Goal: Information Seeking & Learning: Learn about a topic

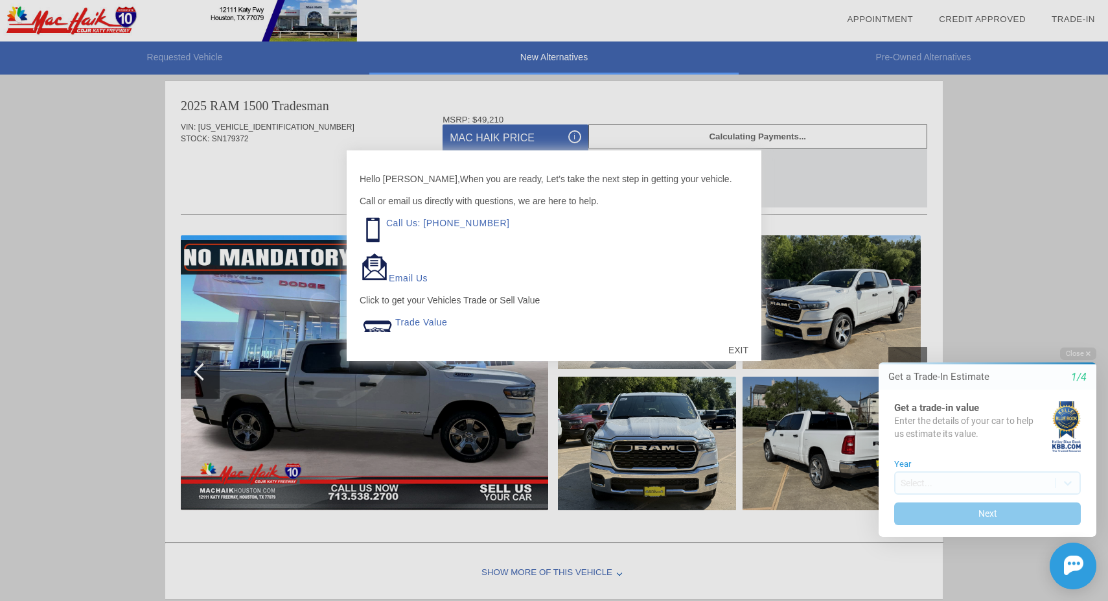
click at [735, 349] on div "EXIT" at bounding box center [738, 349] width 46 height 39
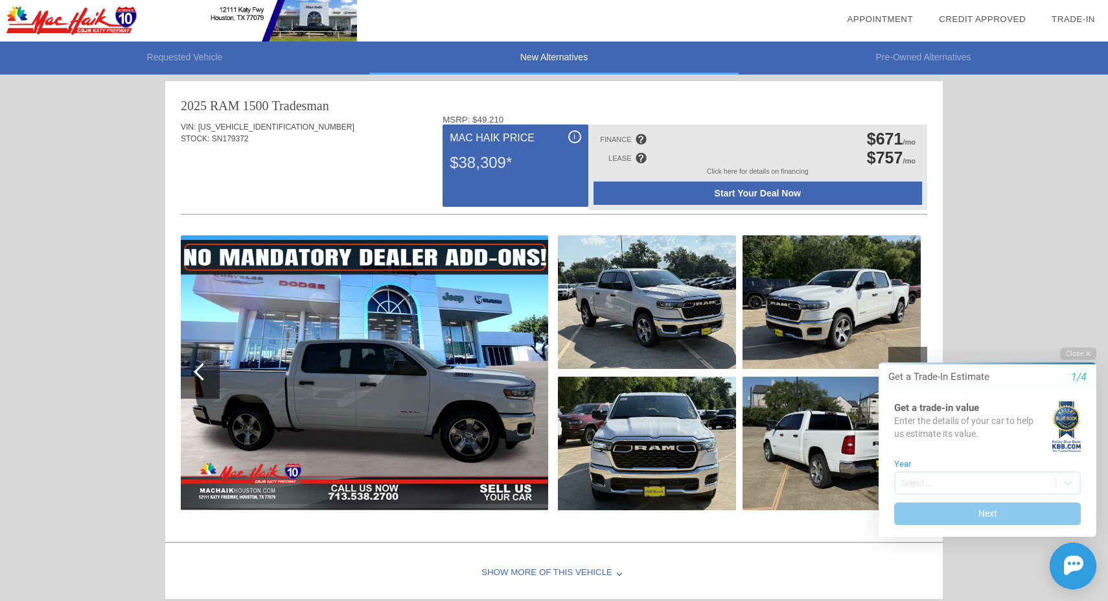
click at [503, 381] on img at bounding box center [364, 372] width 367 height 275
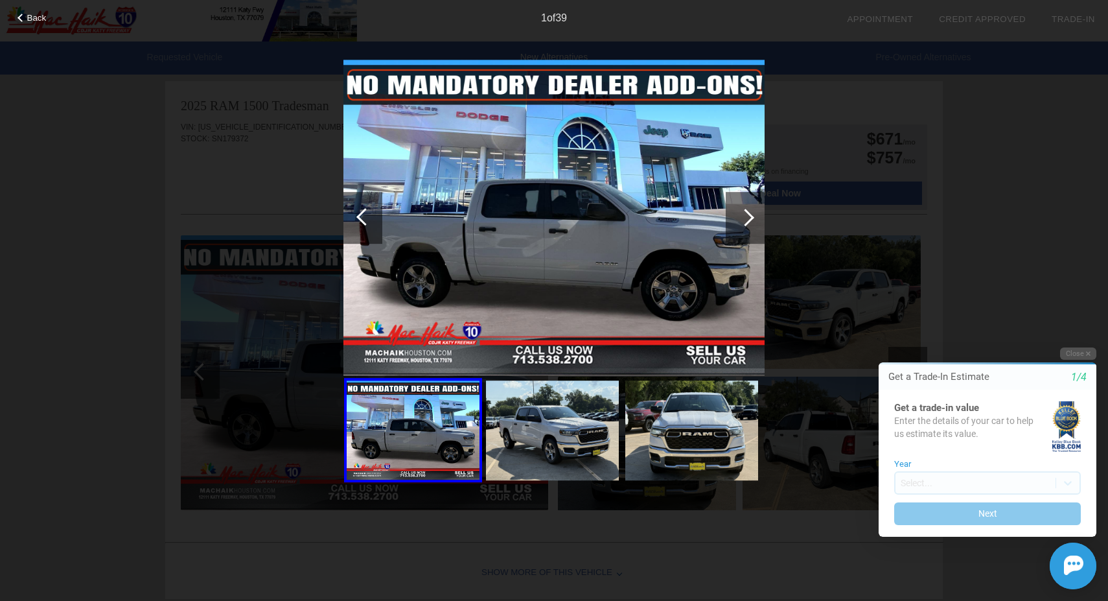
click at [744, 218] on div at bounding box center [745, 217] width 17 height 17
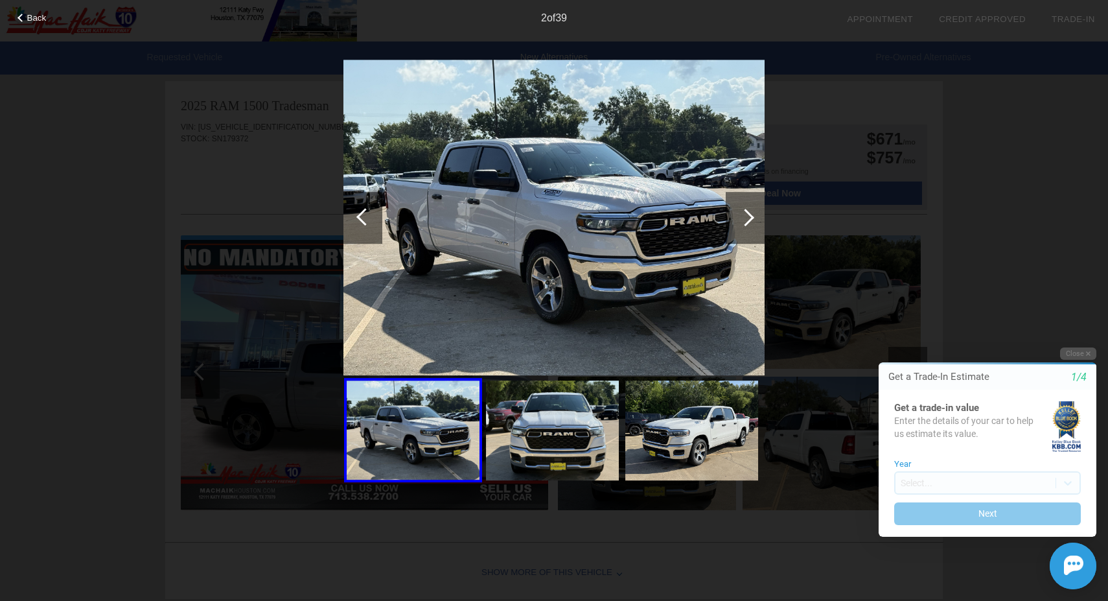
click at [744, 218] on div at bounding box center [745, 217] width 17 height 17
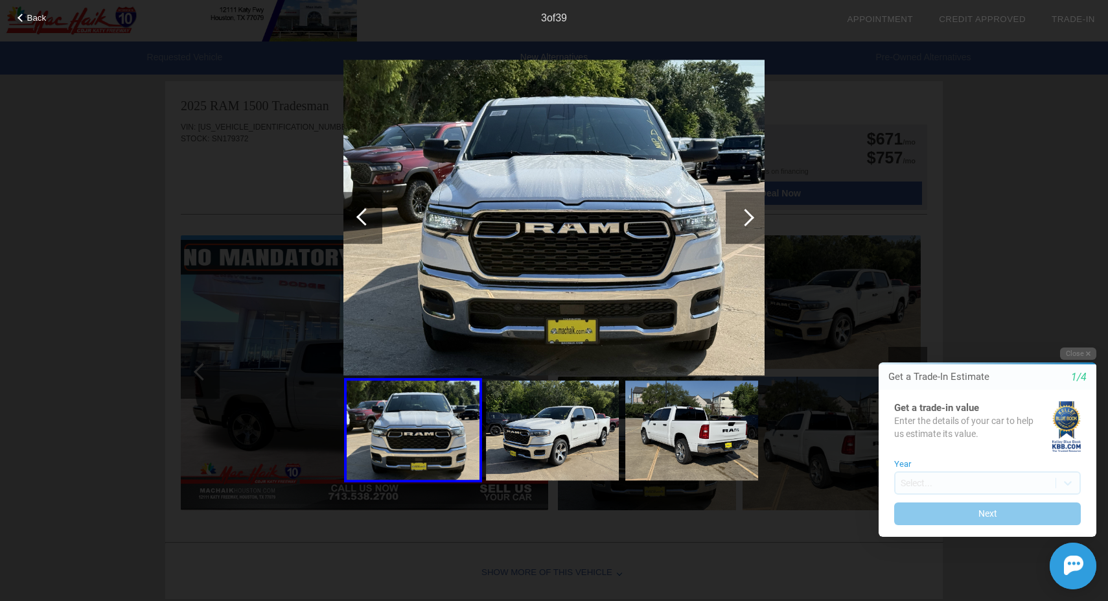
click at [744, 218] on div at bounding box center [745, 217] width 17 height 17
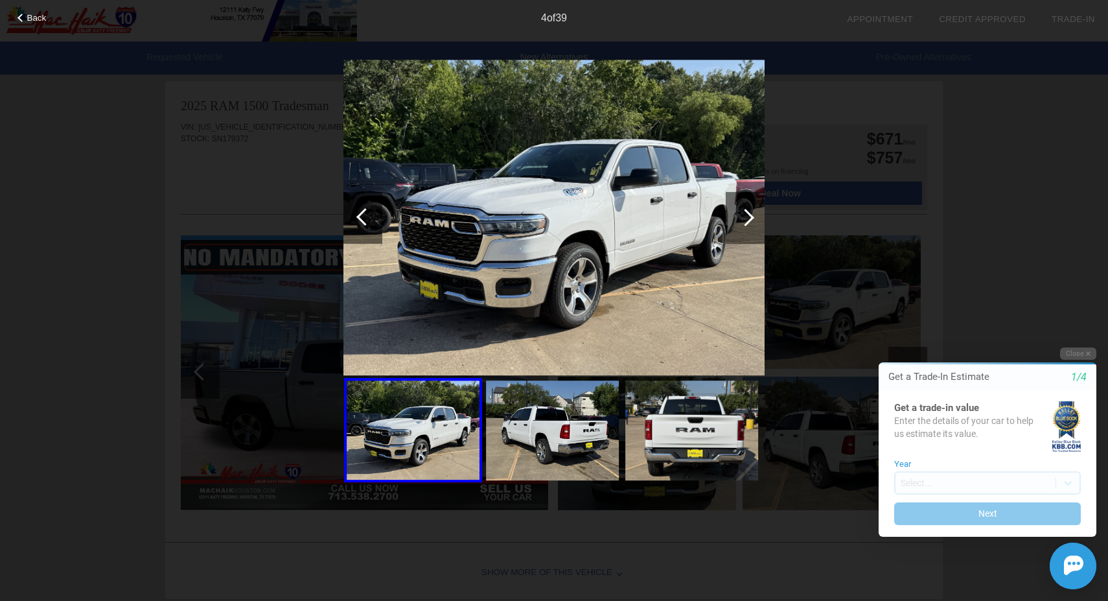
click at [744, 218] on div at bounding box center [745, 217] width 17 height 17
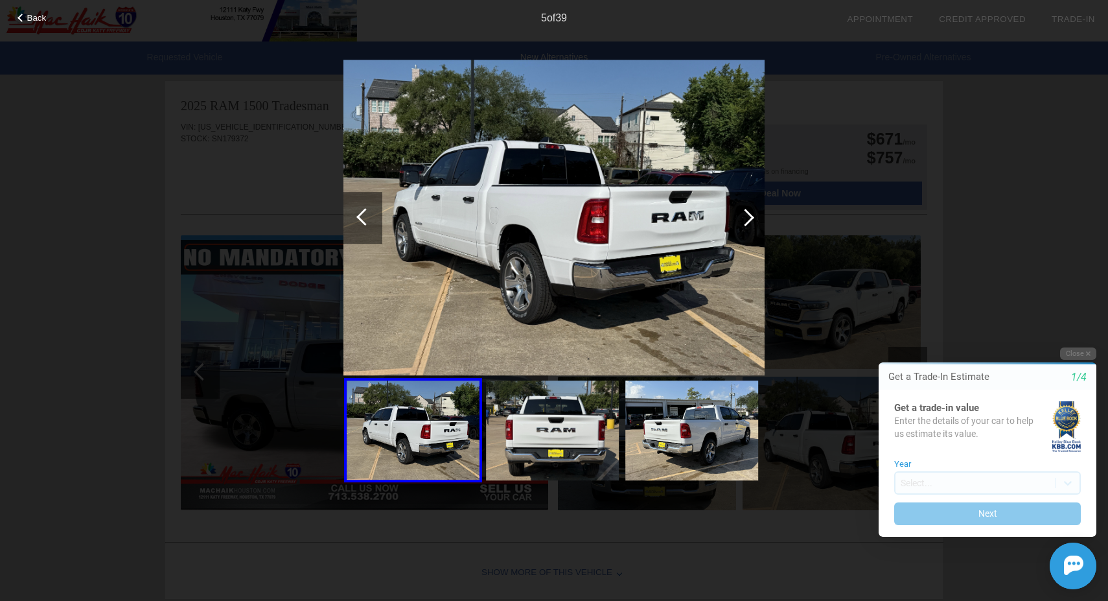
click at [744, 218] on div at bounding box center [745, 217] width 17 height 17
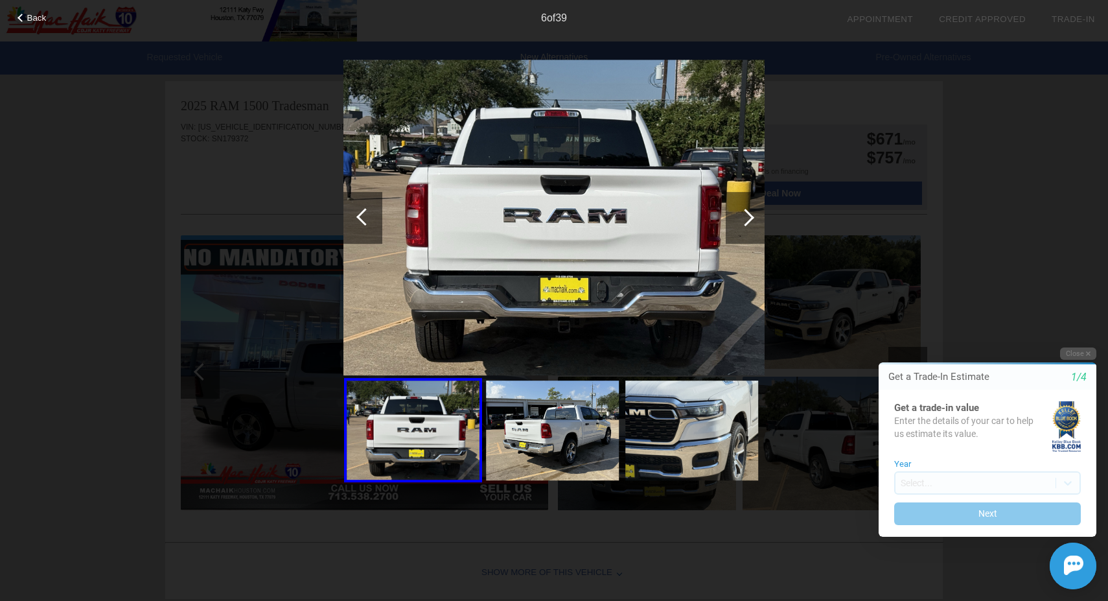
click at [752, 220] on div at bounding box center [745, 218] width 39 height 52
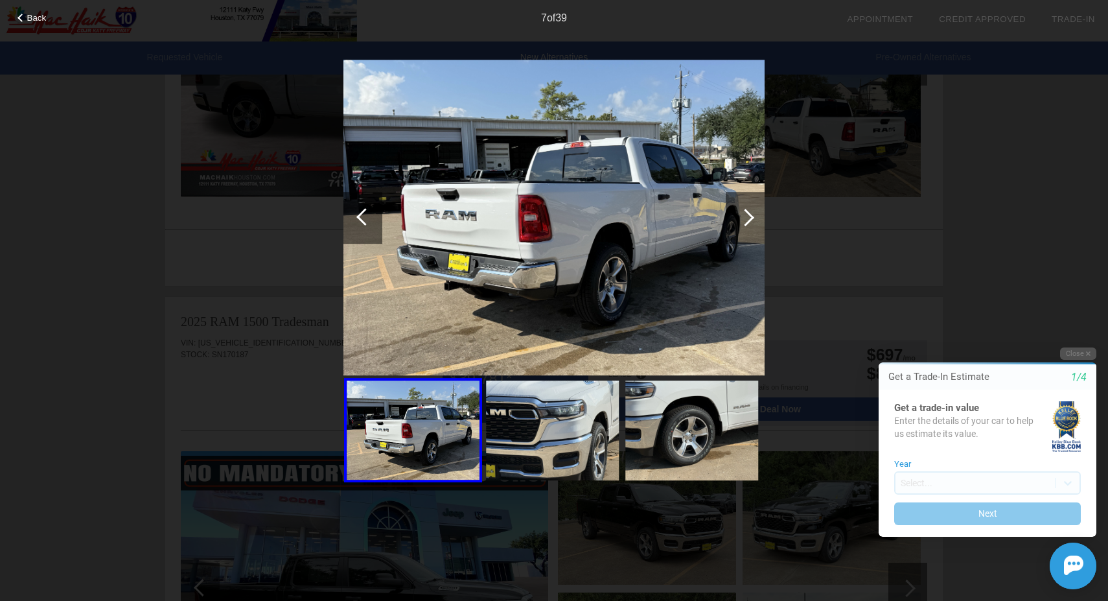
scroll to position [310, 0]
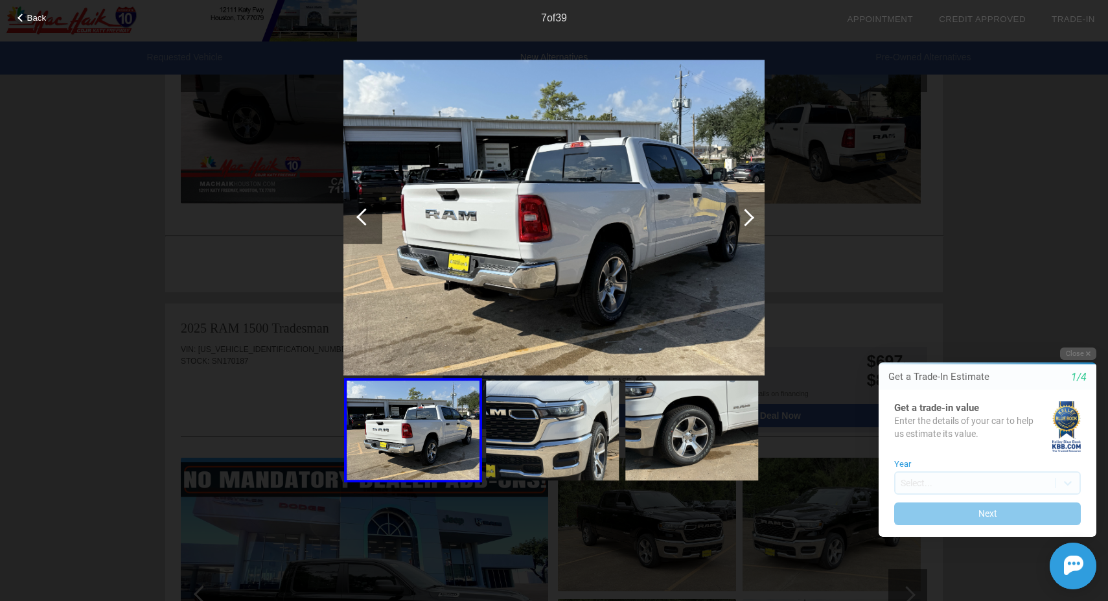
click at [29, 15] on span "Back" at bounding box center [36, 18] width 19 height 10
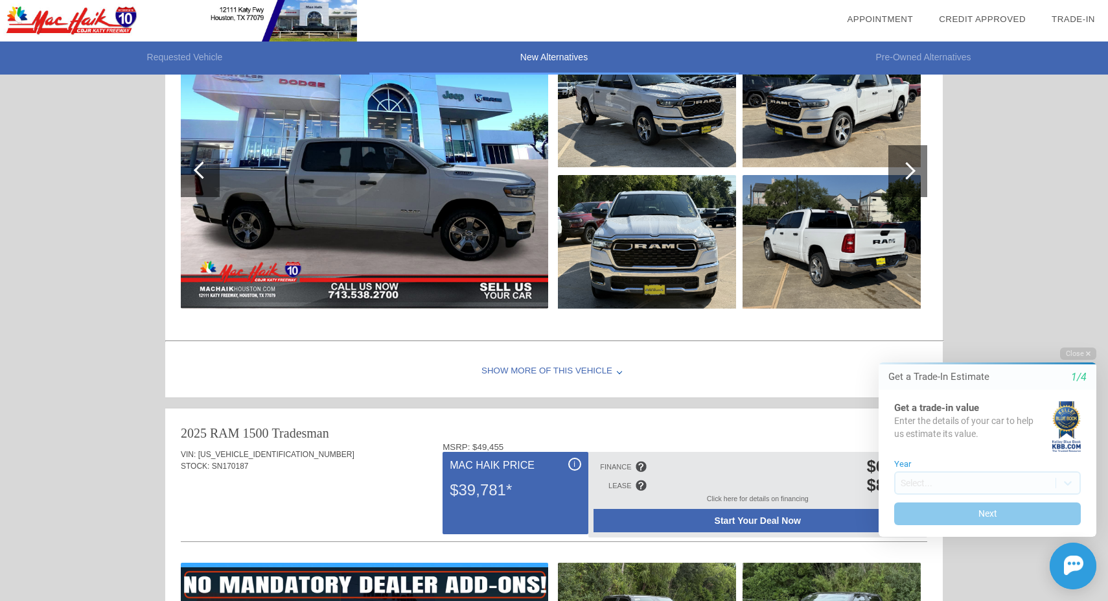
scroll to position [165, 0]
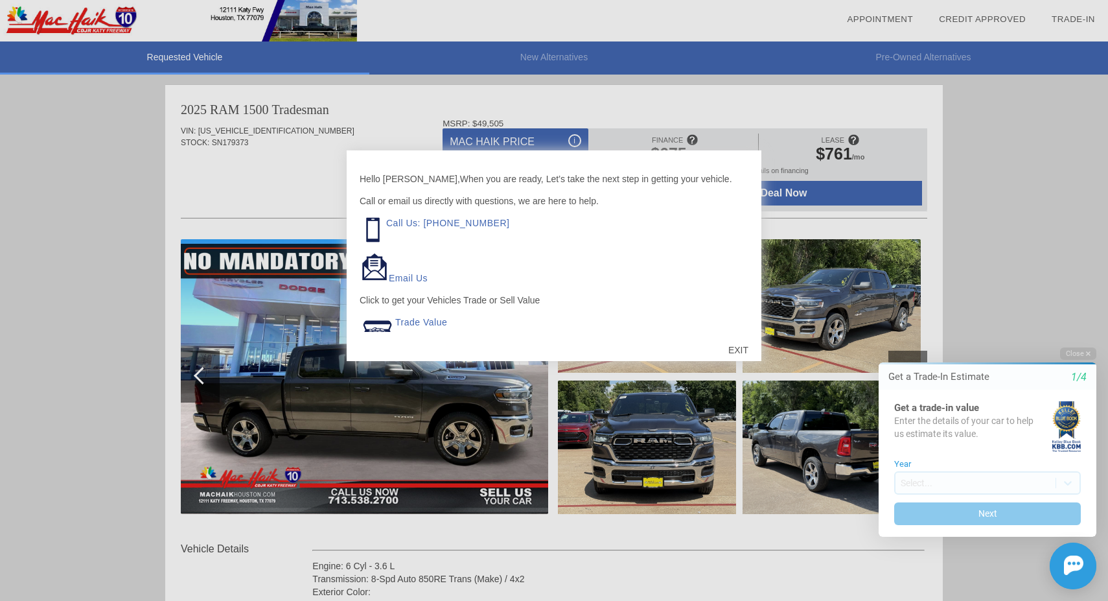
click at [744, 349] on div "EXIT" at bounding box center [738, 349] width 46 height 39
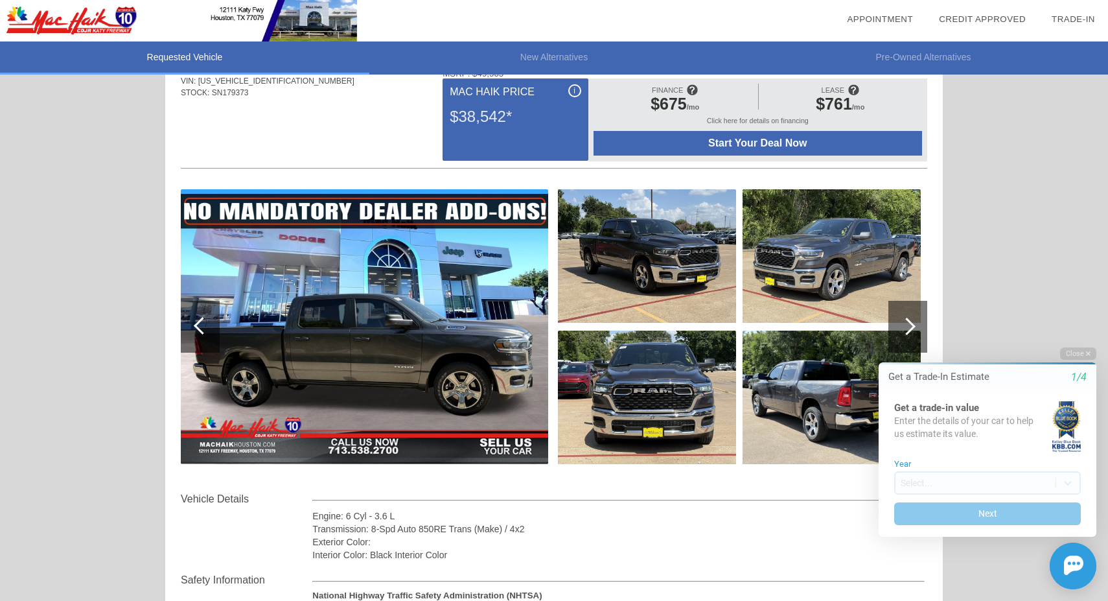
scroll to position [87, 0]
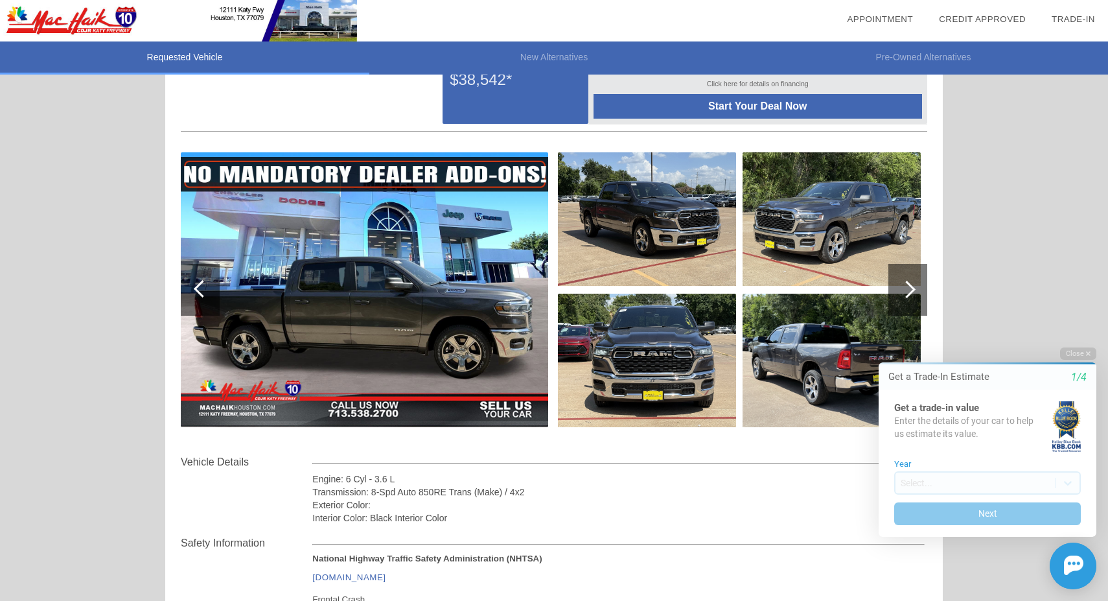
click at [477, 317] on img at bounding box center [364, 289] width 367 height 275
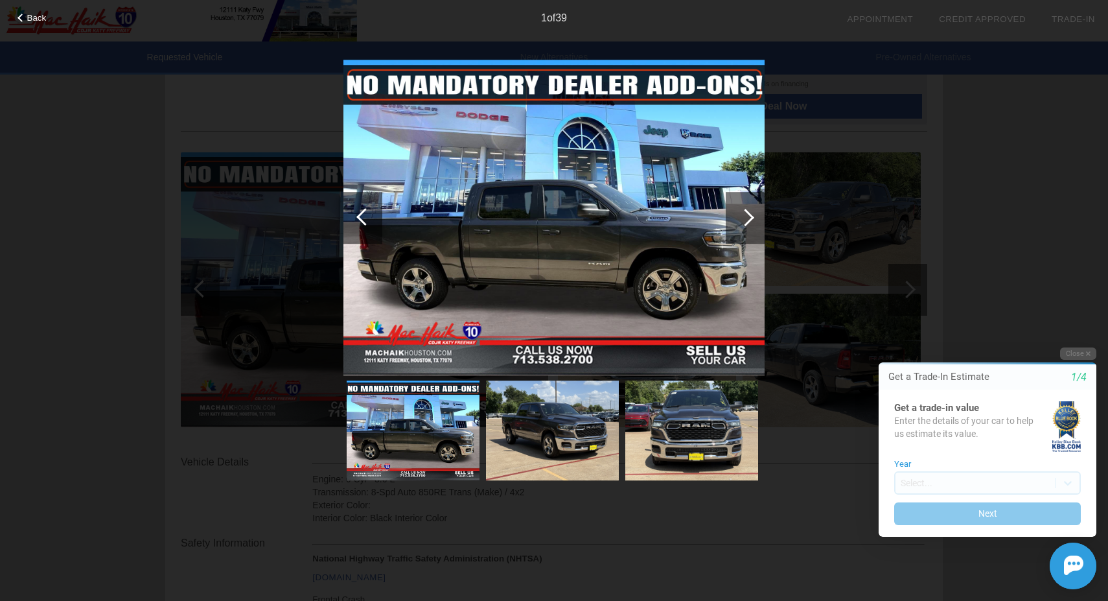
click at [745, 218] on div at bounding box center [745, 217] width 17 height 17
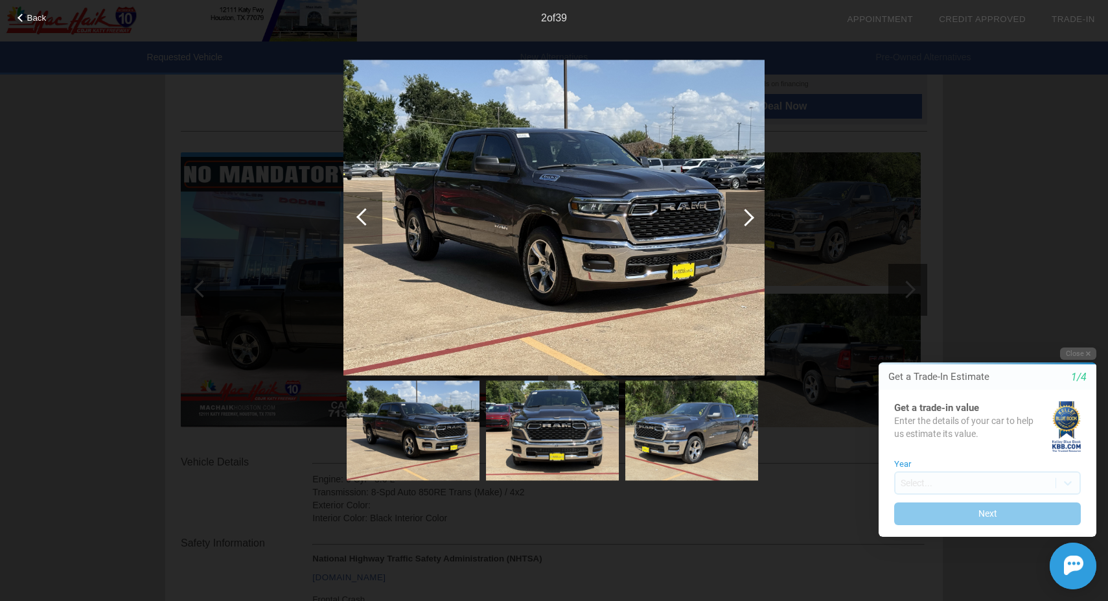
click at [745, 218] on div at bounding box center [745, 217] width 17 height 17
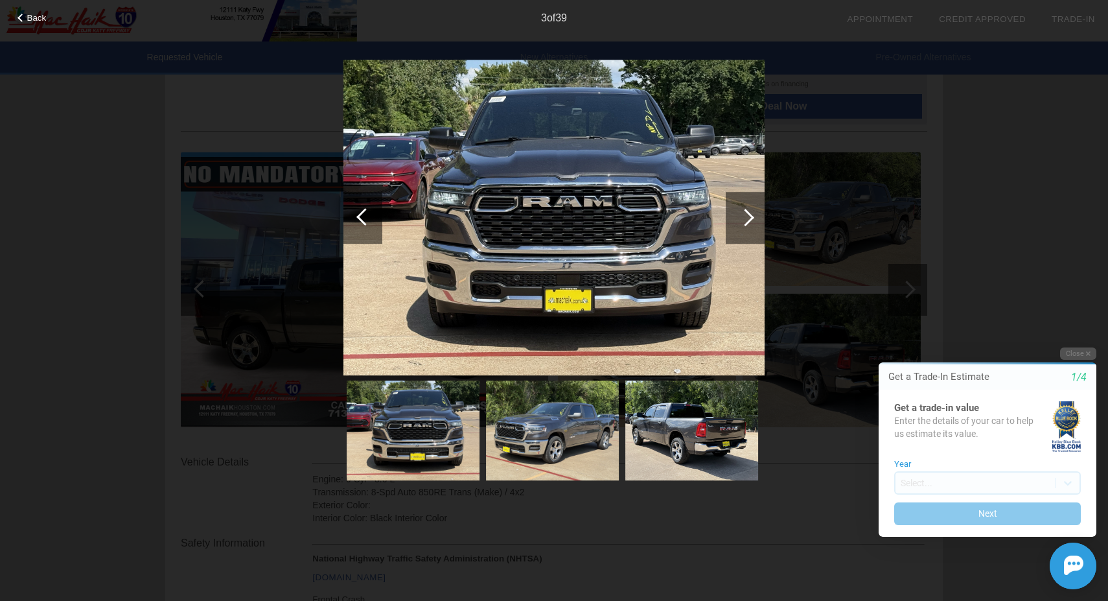
click at [745, 218] on div at bounding box center [745, 217] width 17 height 17
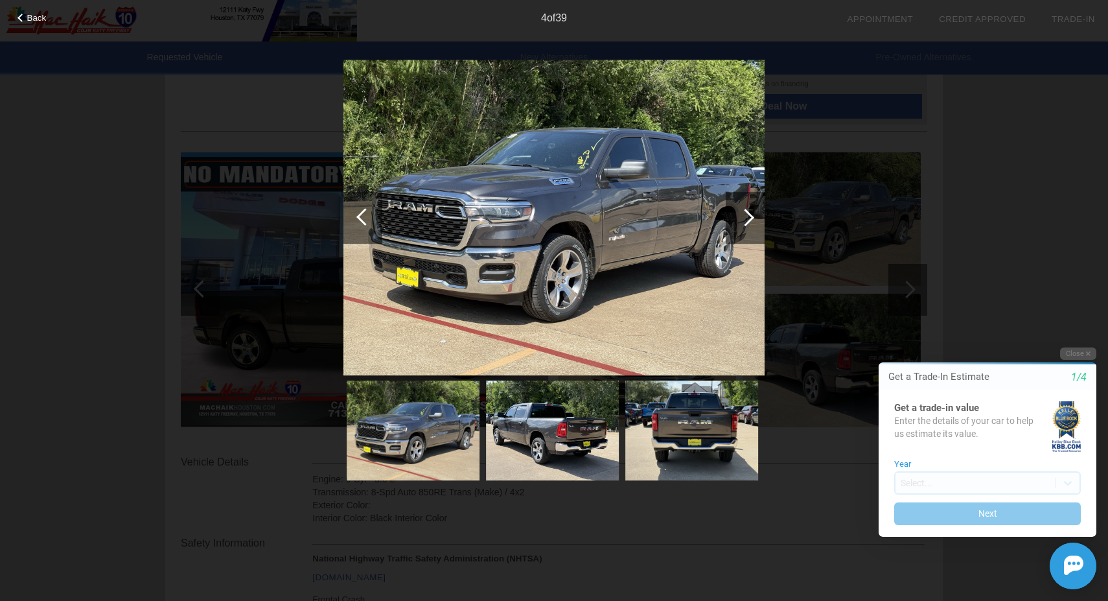
click at [745, 218] on div at bounding box center [745, 217] width 17 height 17
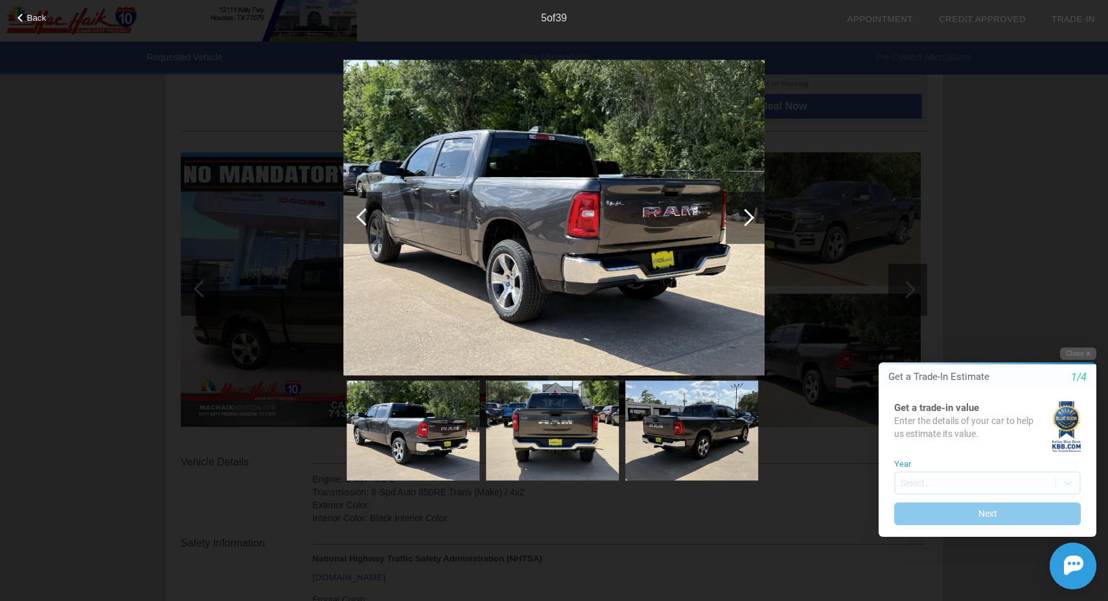
click at [745, 218] on div at bounding box center [745, 217] width 17 height 17
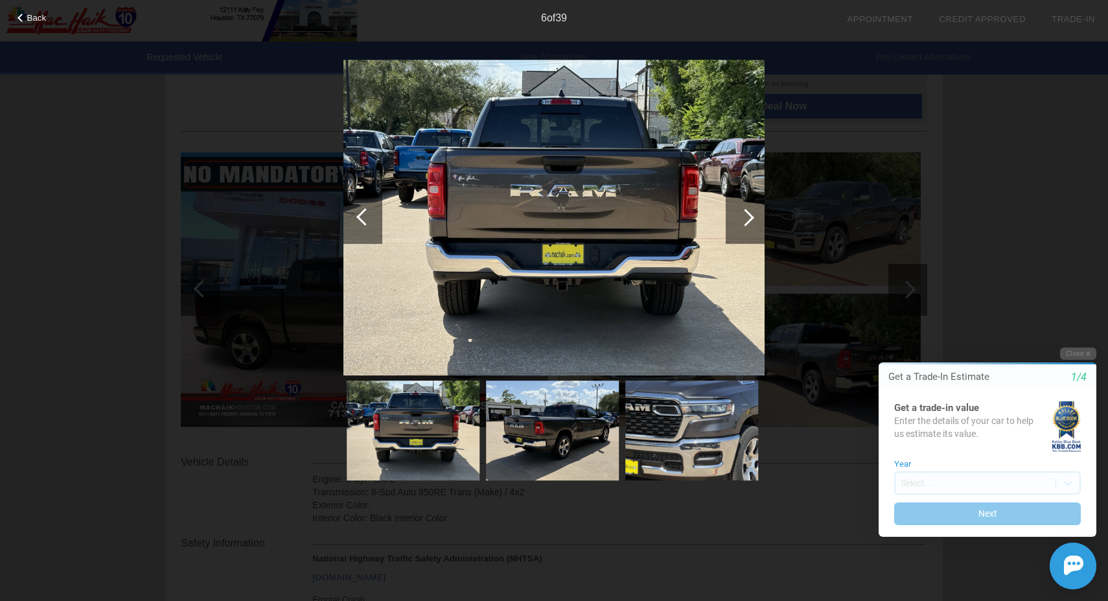
click at [745, 218] on div at bounding box center [745, 217] width 17 height 17
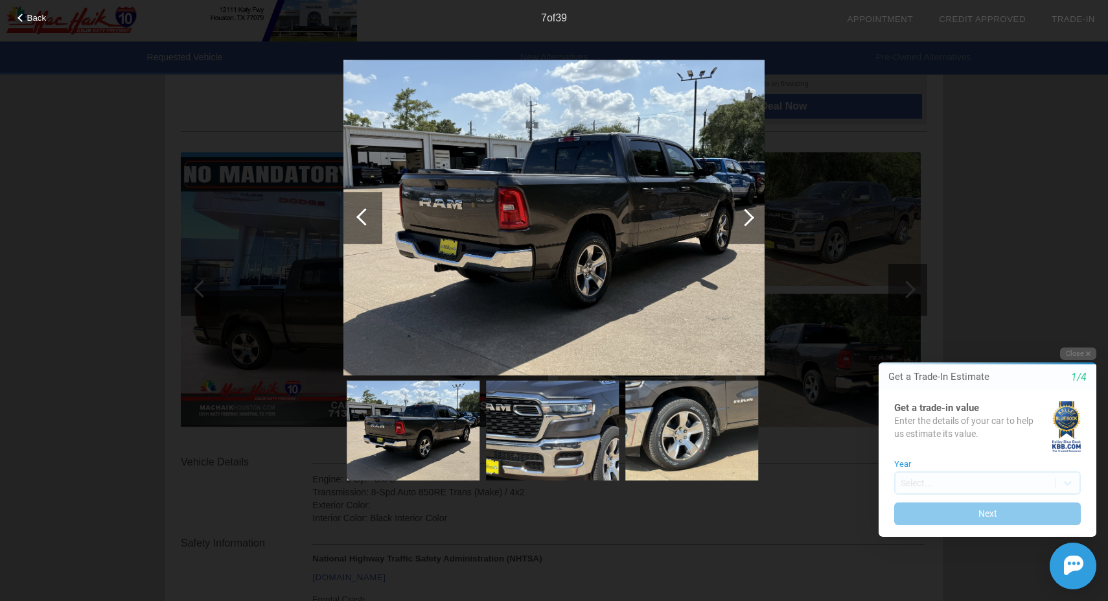
click at [358, 221] on div at bounding box center [362, 218] width 39 height 52
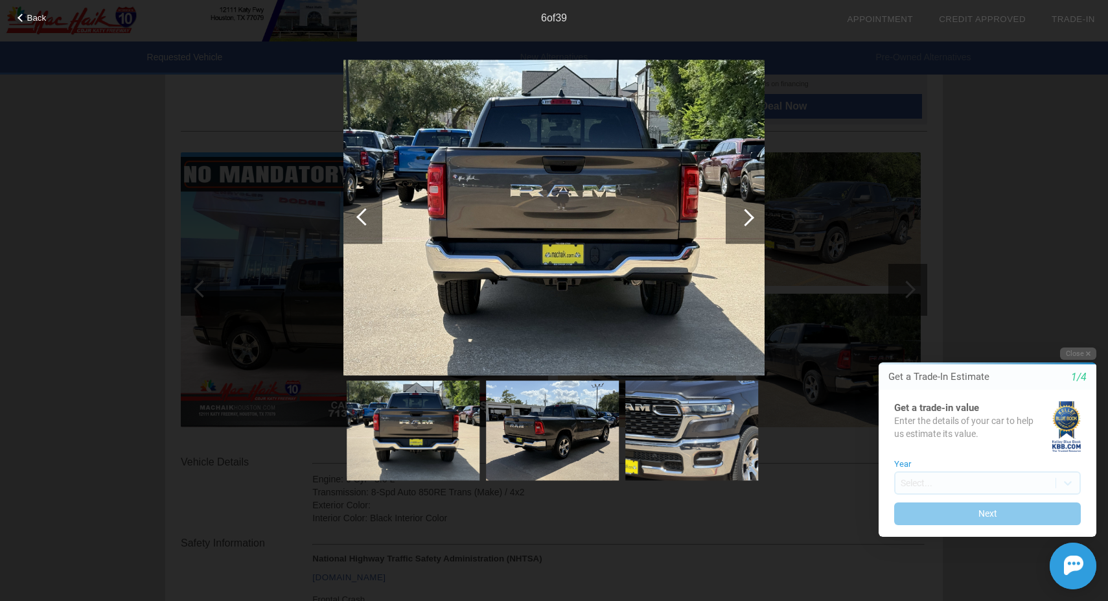
click at [750, 215] on div at bounding box center [745, 217] width 17 height 17
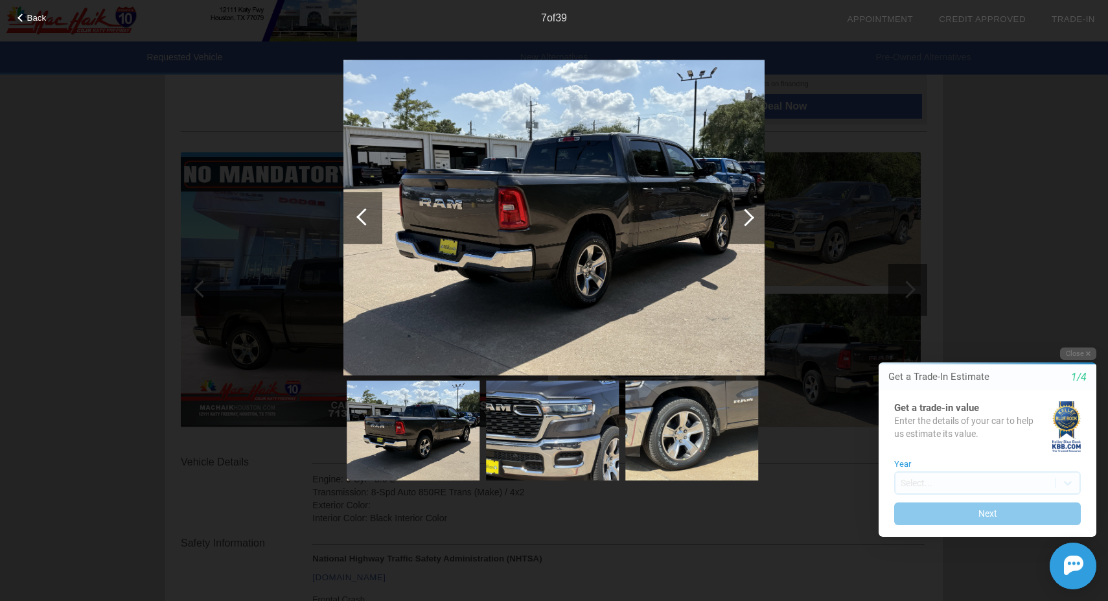
click at [750, 215] on div at bounding box center [745, 217] width 17 height 17
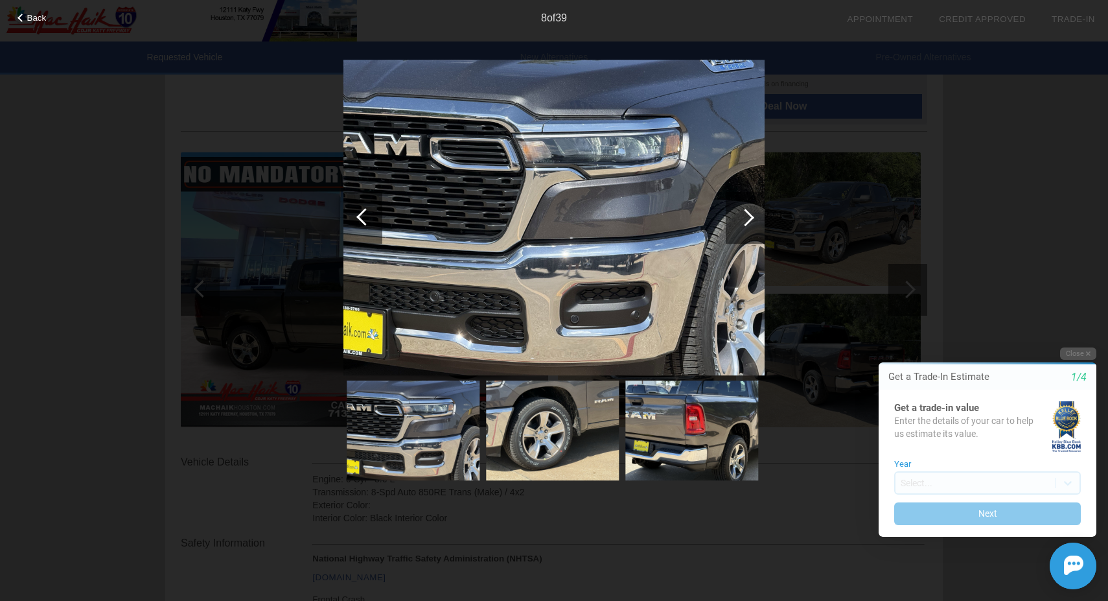
click at [750, 215] on div at bounding box center [745, 217] width 17 height 17
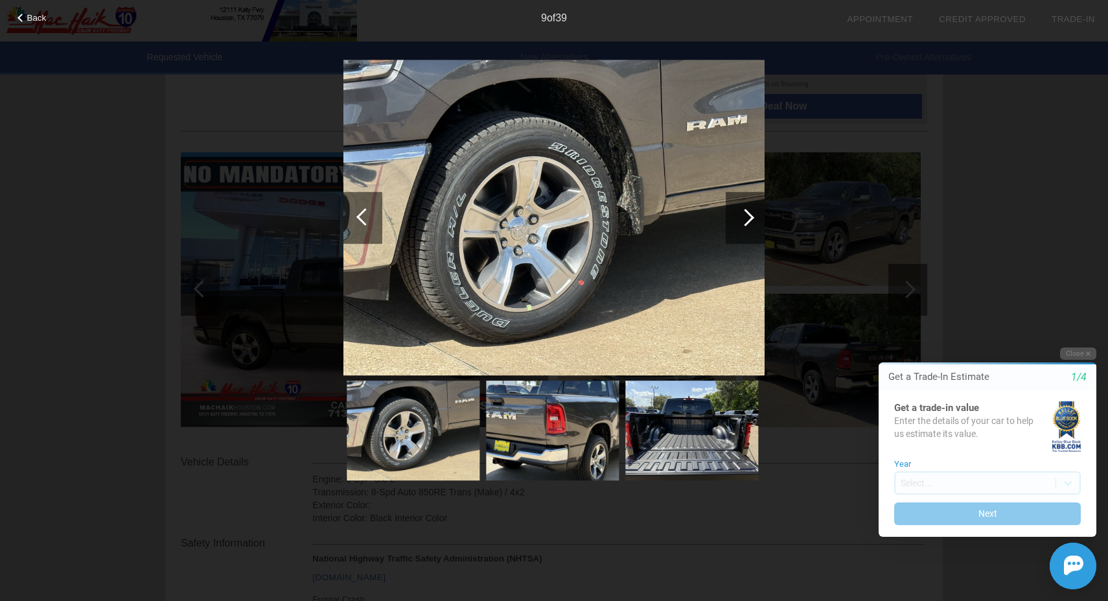
click at [750, 215] on div at bounding box center [745, 217] width 17 height 17
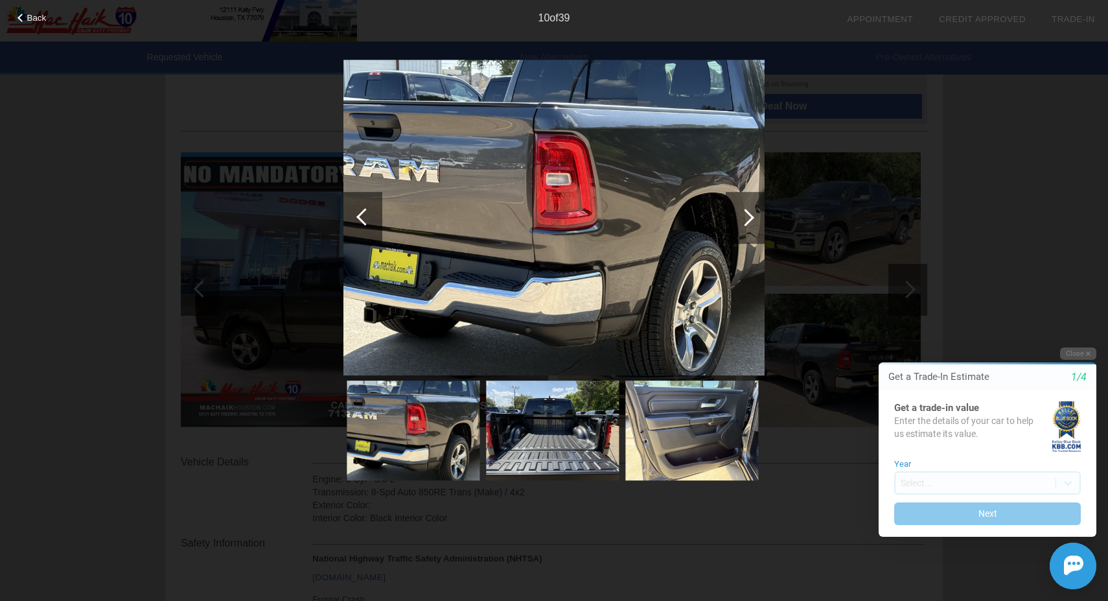
click at [750, 215] on div at bounding box center [745, 217] width 17 height 17
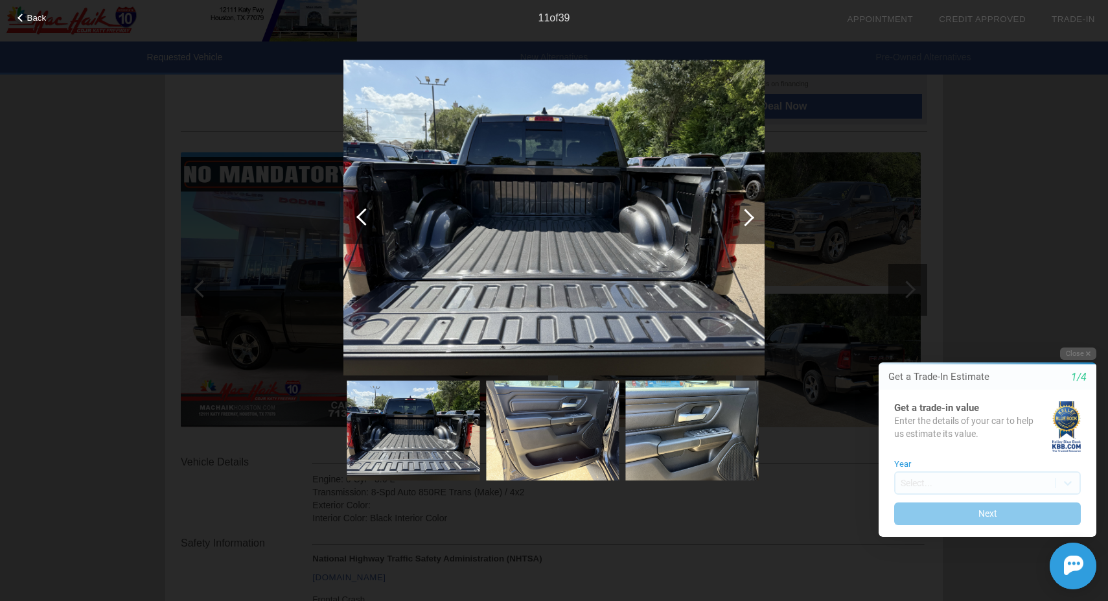
click at [750, 215] on div at bounding box center [745, 217] width 17 height 17
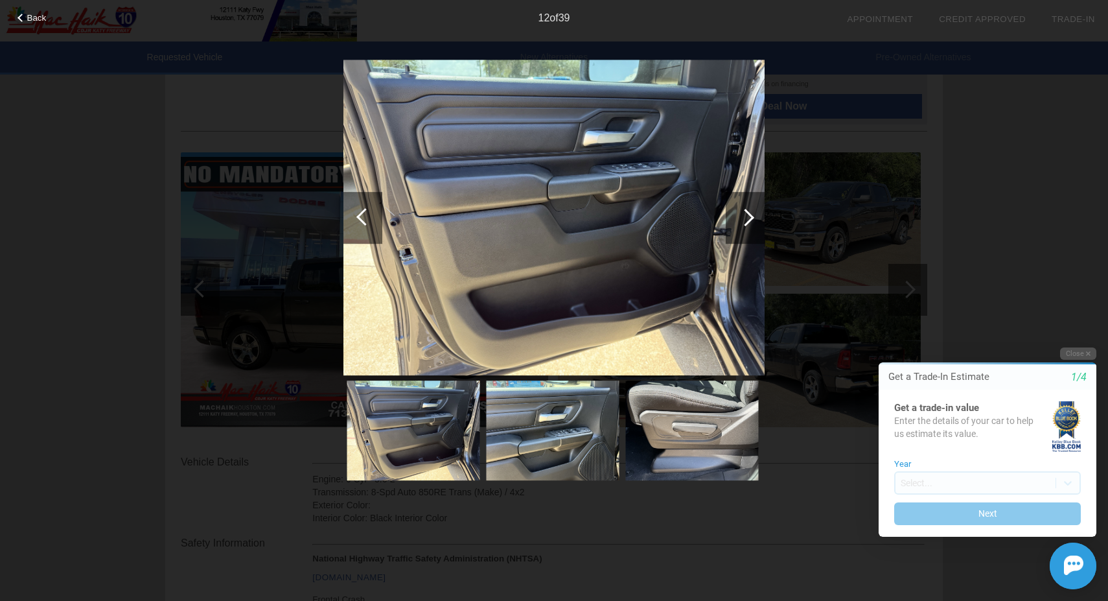
click at [750, 215] on div at bounding box center [745, 217] width 17 height 17
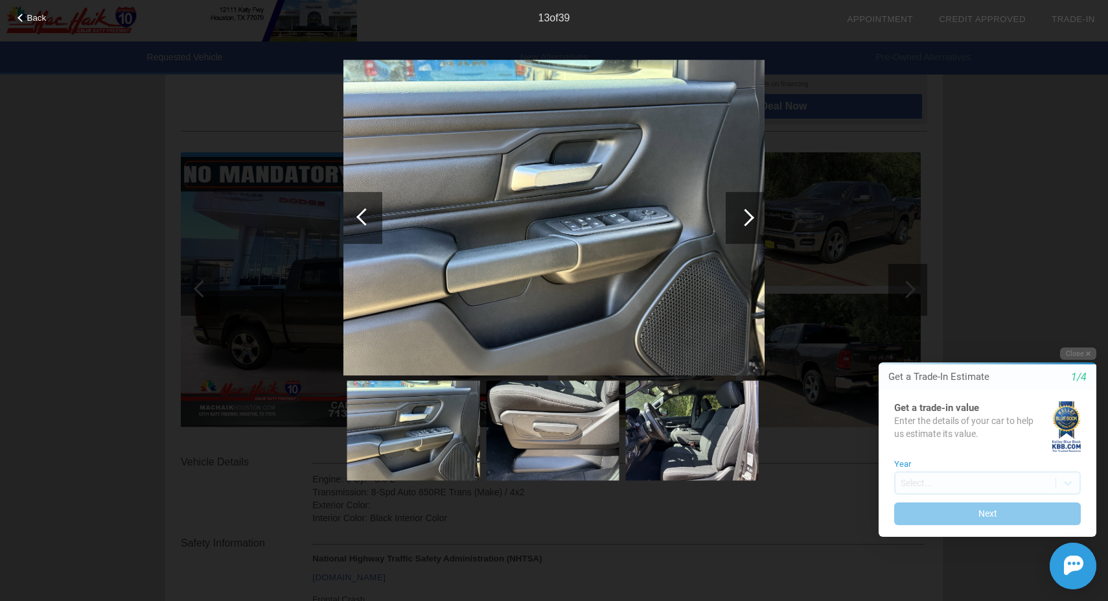
click at [750, 215] on div at bounding box center [745, 217] width 17 height 17
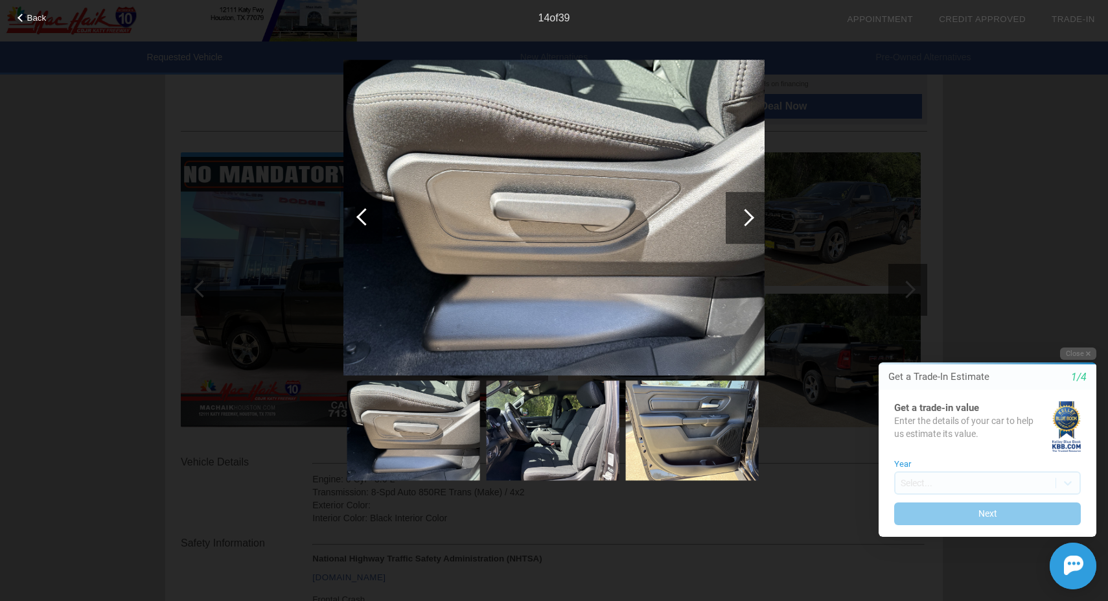
click at [750, 215] on div at bounding box center [745, 217] width 17 height 17
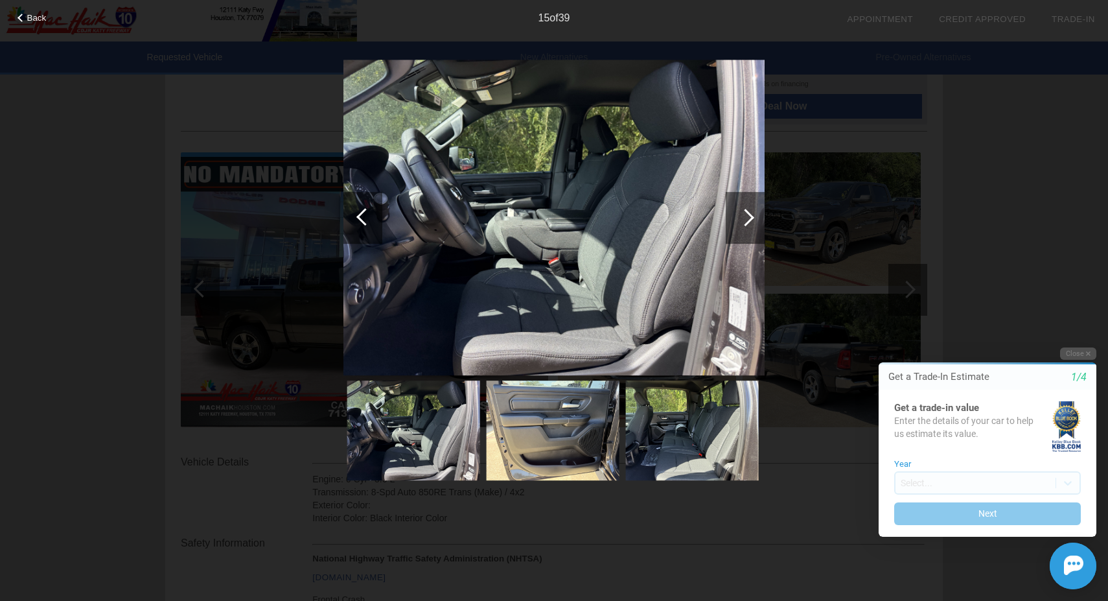
click at [750, 215] on div at bounding box center [745, 217] width 17 height 17
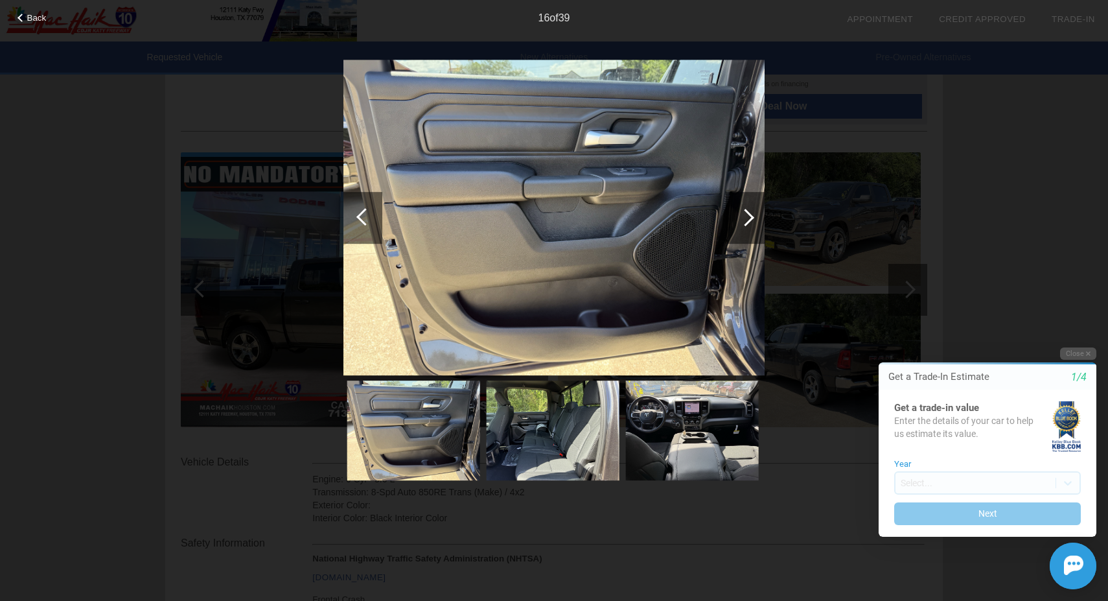
click at [750, 215] on div at bounding box center [745, 217] width 17 height 17
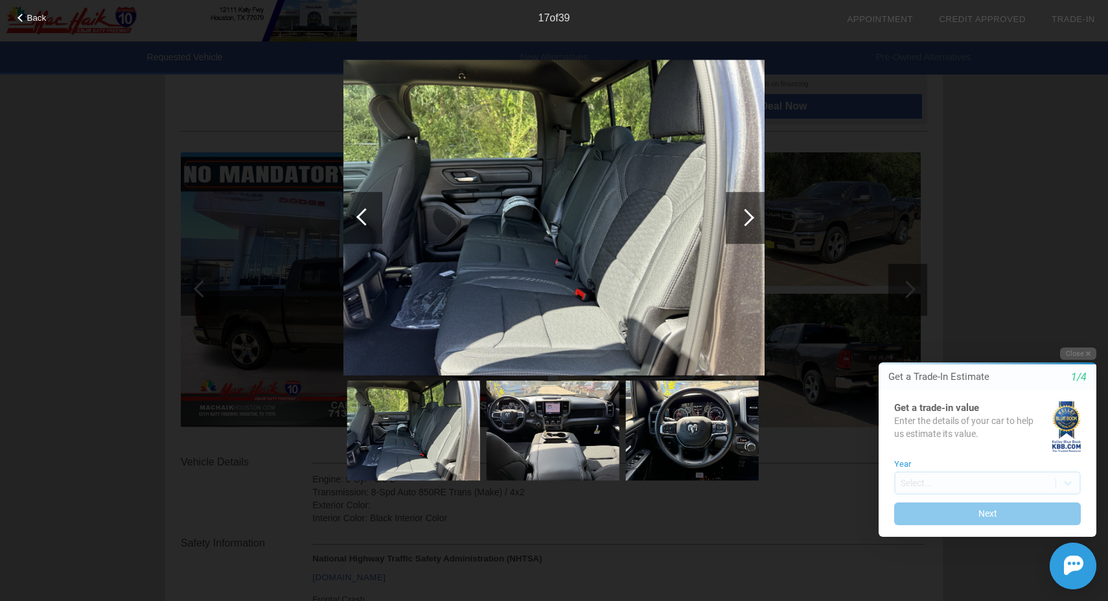
click at [750, 215] on div at bounding box center [745, 217] width 17 height 17
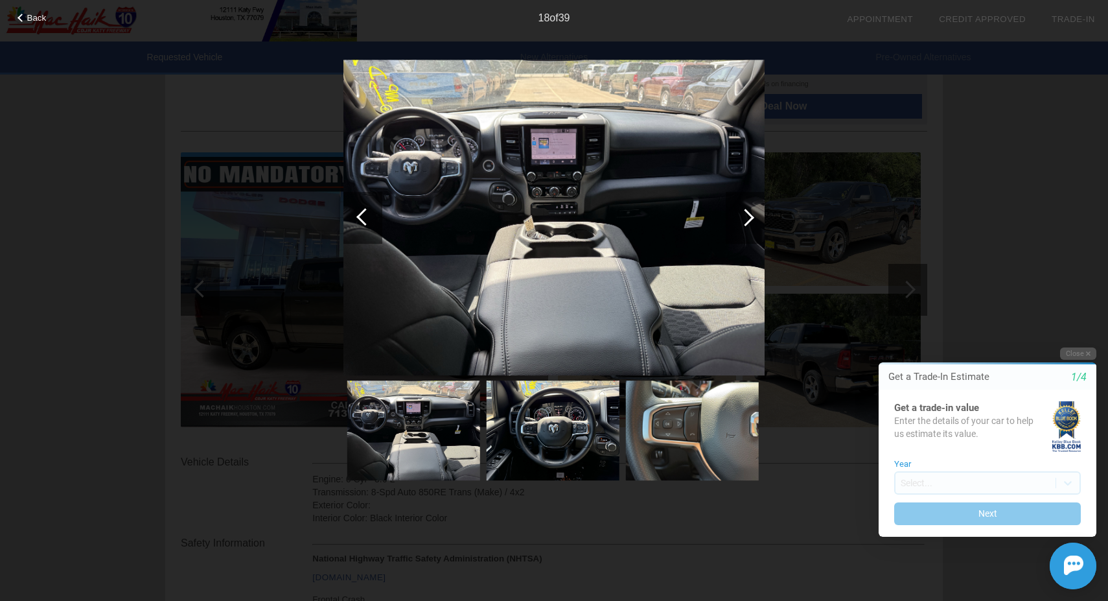
click at [750, 215] on div at bounding box center [745, 217] width 17 height 17
